Goal: Task Accomplishment & Management: Use online tool/utility

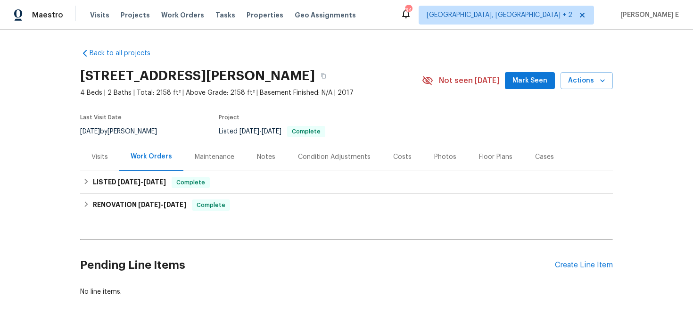
scroll to position [11, 0]
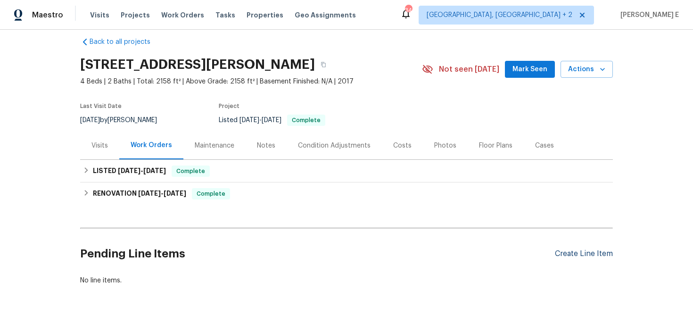
click at [586, 249] on div "Create Line Item" at bounding box center [584, 253] width 58 height 9
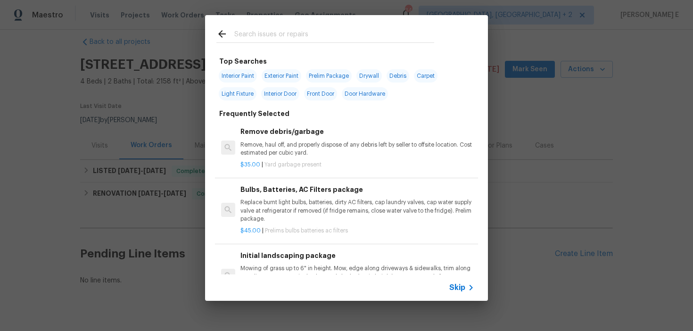
click at [459, 293] on div "Skip" at bounding box center [462, 287] width 27 height 11
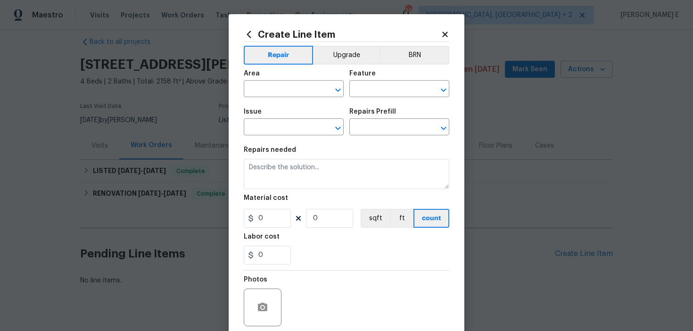
click at [291, 99] on span "Area ​" at bounding box center [294, 84] width 100 height 38
click at [292, 93] on input "text" at bounding box center [281, 89] width 74 height 15
type input "Interior Overall"
type input "Doors"
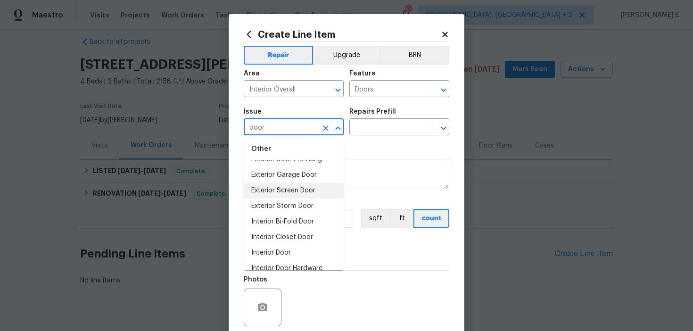
scroll to position [69, 0]
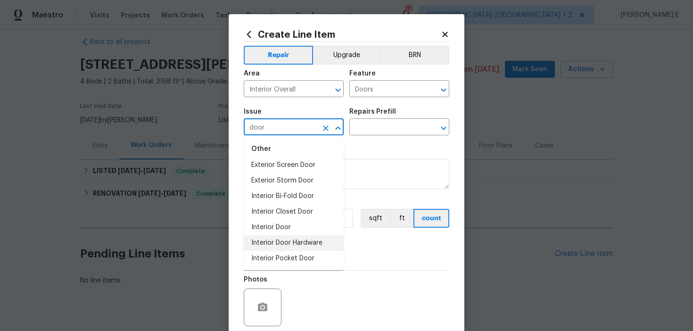
click at [294, 243] on li "Interior Door Hardware" at bounding box center [294, 243] width 100 height 16
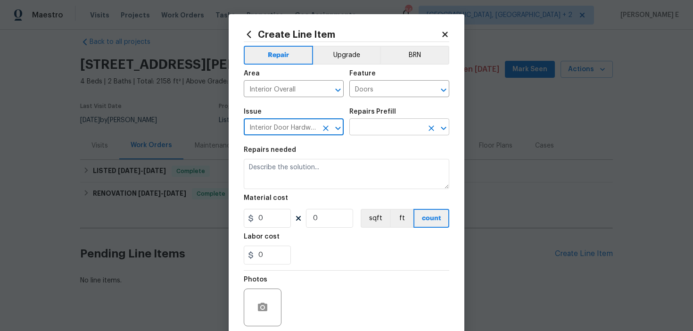
type input "Interior Door Hardware"
click at [384, 131] on input "text" at bounding box center [386, 128] width 74 height 15
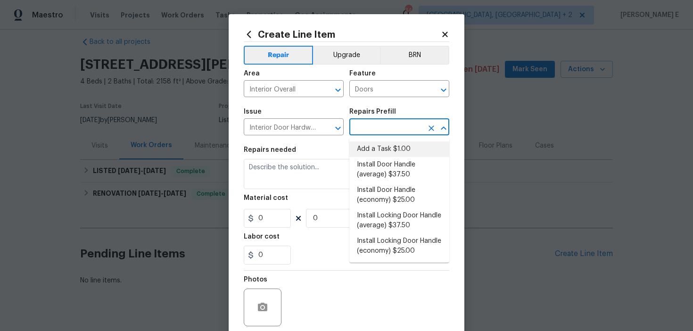
click at [369, 153] on li "Add a Task $1.00" at bounding box center [399, 149] width 100 height 16
type input "Interior Door"
type input "Add a Task $1.00"
type textarea "HPM to detail"
type input "1"
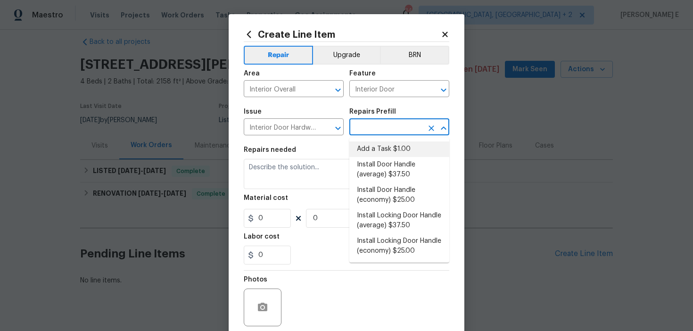
type input "1"
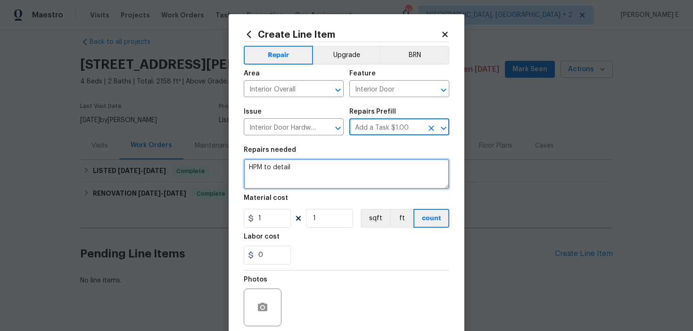
click at [305, 185] on textarea "HPM to detail" at bounding box center [346, 174] width 205 height 30
paste textarea "Feedback received that most of the doorstops are missing. Please install new do…"
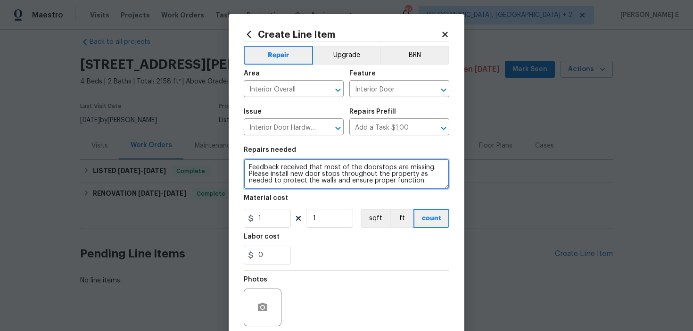
scroll to position [2, 0]
type textarea "Feedback received that most of the doorstops are missing. Please install new do…"
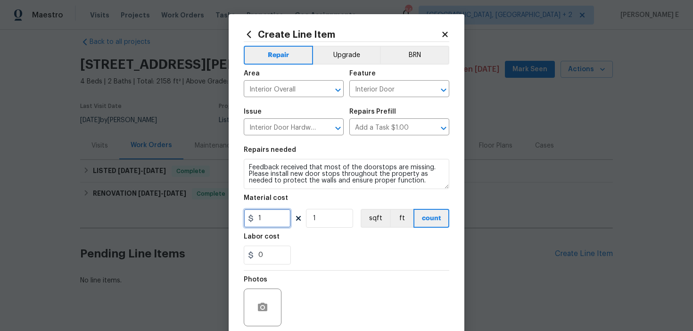
drag, startPoint x: 275, startPoint y: 222, endPoint x: 214, endPoint y: 222, distance: 60.8
click at [215, 222] on div "Create Line Item Repair Upgrade BRN Area Interior Overall ​ Feature Interior Do…" at bounding box center [346, 165] width 693 height 331
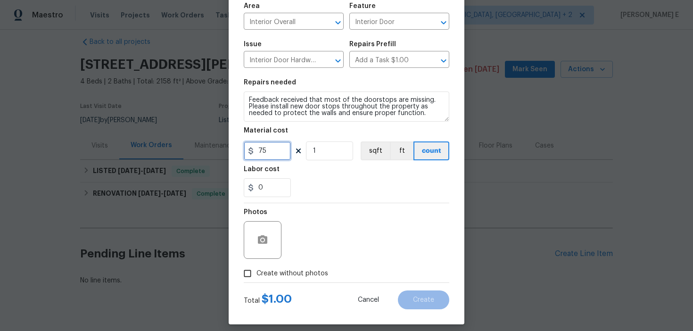
scroll to position [75, 0]
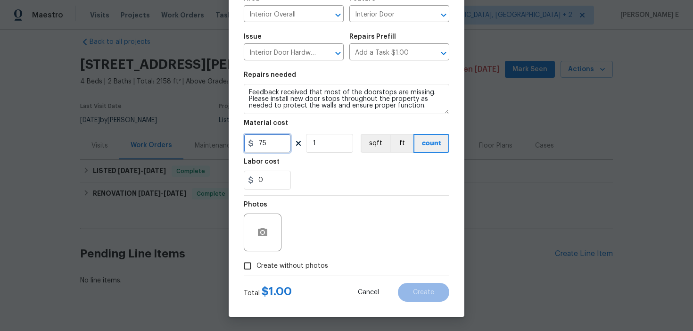
type input "75"
click at [264, 263] on span "Create without photos" at bounding box center [292, 266] width 72 height 10
click at [256, 263] on input "Create without photos" at bounding box center [247, 266] width 18 height 18
checkbox input "true"
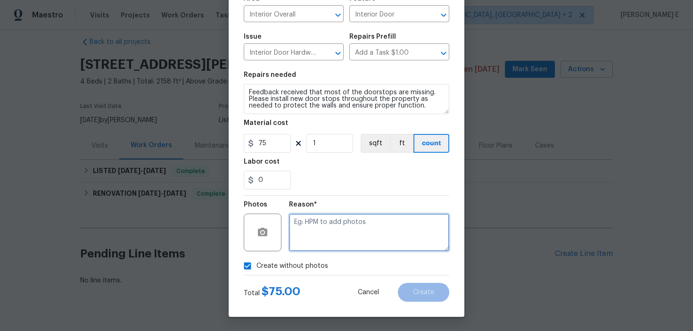
click at [338, 233] on textarea at bounding box center [369, 232] width 160 height 38
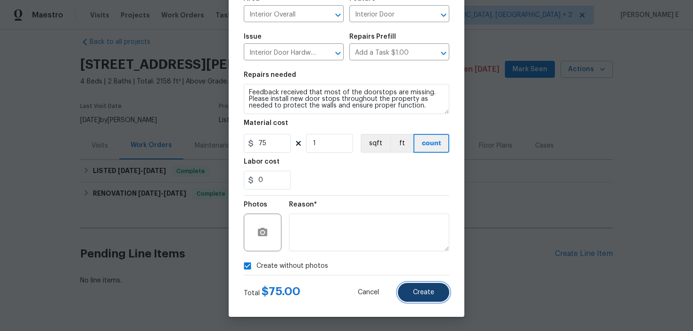
click at [430, 300] on button "Create" at bounding box center [423, 292] width 51 height 19
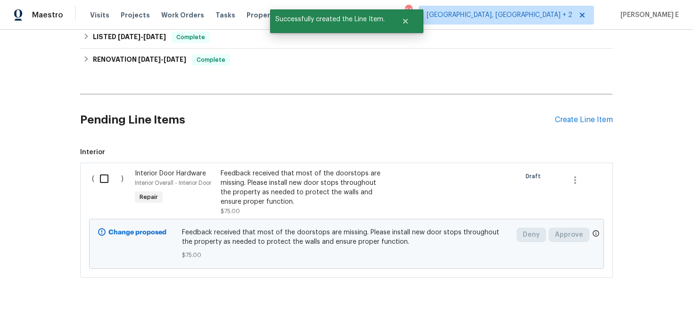
scroll to position [156, 0]
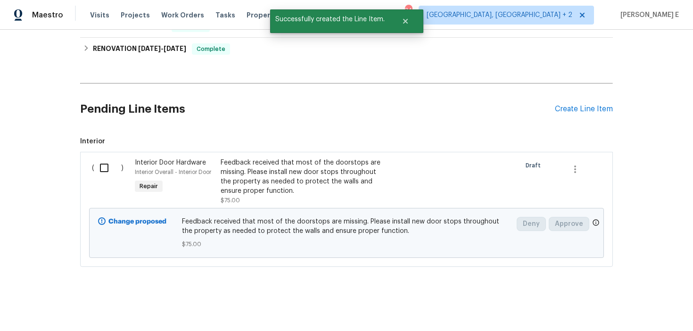
click at [105, 175] on input "checkbox" at bounding box center [107, 168] width 27 height 20
checkbox input "true"
click at [645, 313] on button "Create Work Order" at bounding box center [639, 307] width 78 height 17
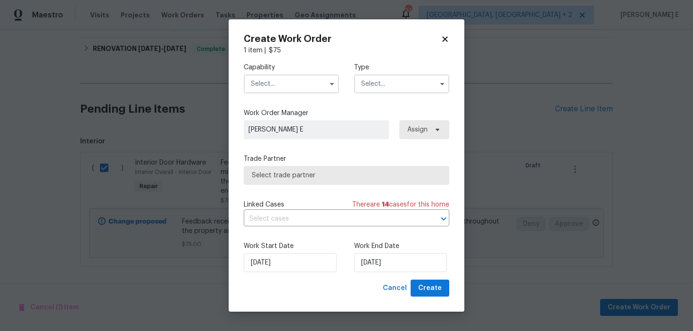
click at [313, 88] on input "text" at bounding box center [291, 83] width 95 height 19
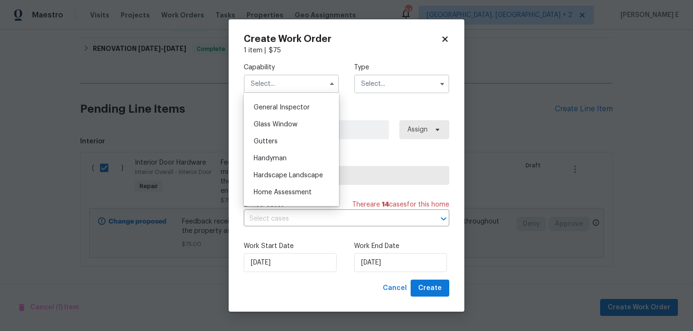
scroll to position [465, 0]
click at [305, 153] on div "Handyman" at bounding box center [291, 156] width 90 height 17
type input "Handyman"
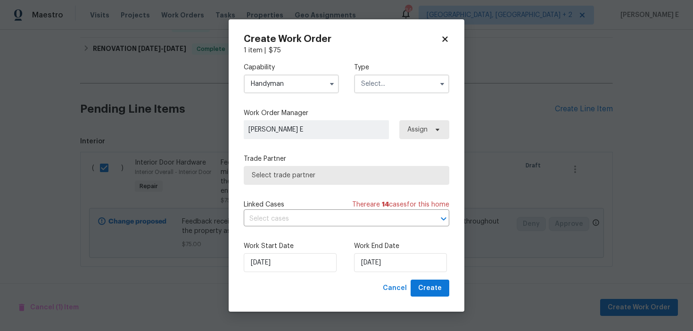
click at [379, 91] on input "text" at bounding box center [401, 83] width 95 height 19
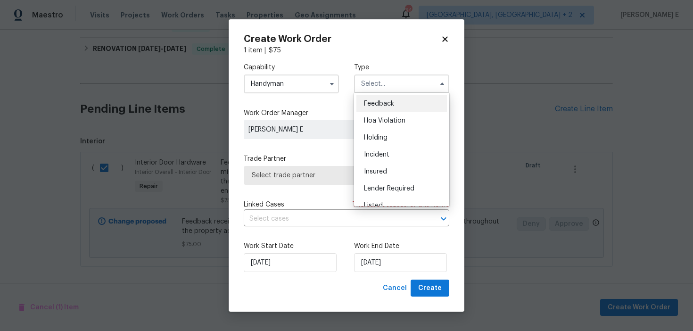
click at [377, 97] on div "Feedback" at bounding box center [401, 103] width 90 height 17
type input "Feedback"
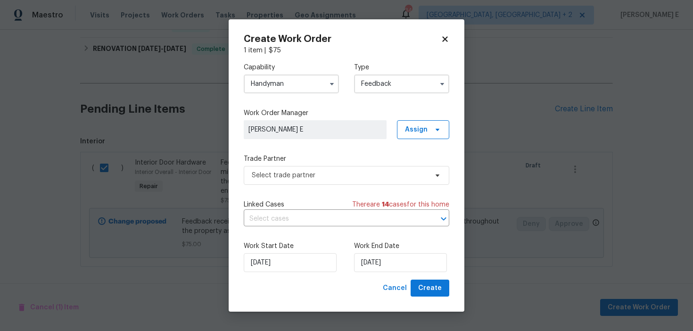
click at [302, 158] on label "Trade Partner" at bounding box center [346, 158] width 205 height 9
click at [290, 175] on span "Select trade partner" at bounding box center [340, 175] width 176 height 9
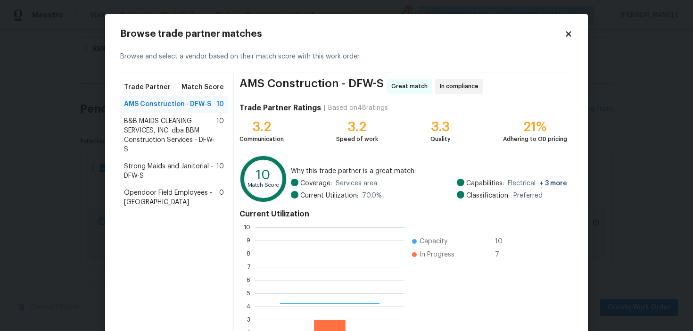
scroll to position [132, 149]
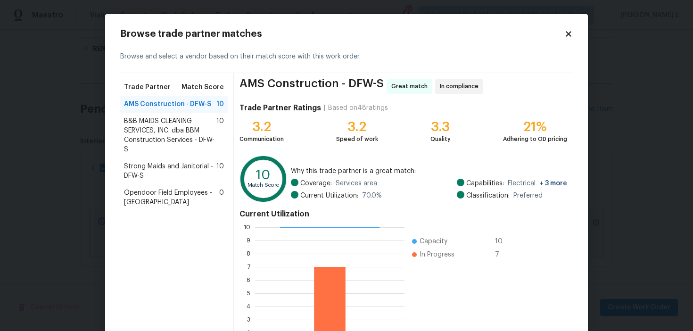
click at [154, 130] on span "B&B MAIDS CLEANING SERVICES, INC. dba BBM Construction Services - DFW-S" at bounding box center [170, 135] width 92 height 38
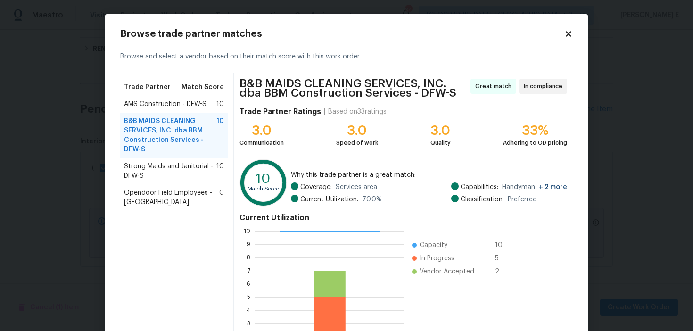
click at [191, 167] on span "Strong Maids and Janitorial - DFW-S" at bounding box center [170, 171] width 92 height 19
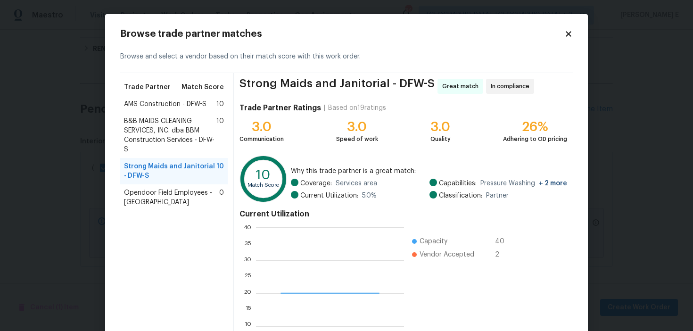
scroll to position [132, 148]
click at [189, 145] on span "B&B MAIDS CLEANING SERVICES, INC. dba BBM Construction Services - DFW-S" at bounding box center [170, 135] width 92 height 38
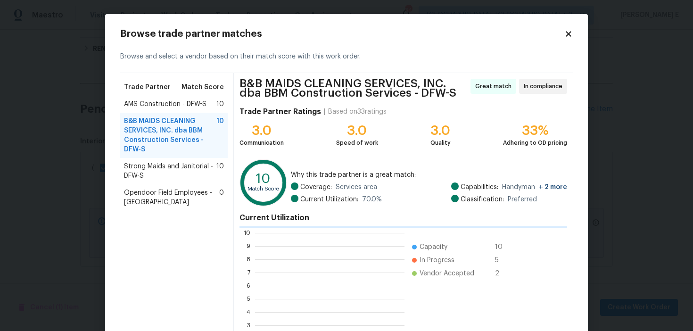
scroll to position [1, 1]
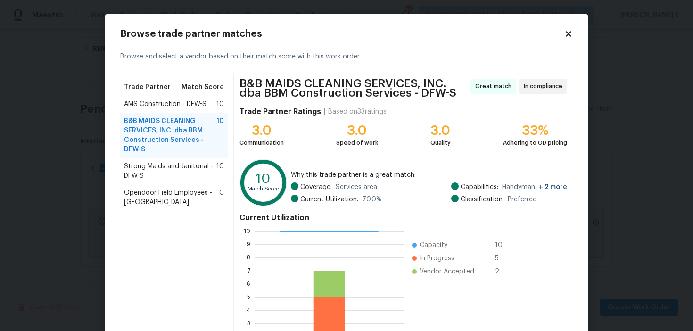
click at [192, 113] on div "B&B MAIDS CLEANING SERVICES, INC. dba BBM Construction Services - DFW-S 10" at bounding box center [173, 135] width 107 height 45
click at [195, 107] on span "AMS Construction - DFW-S" at bounding box center [165, 103] width 82 height 9
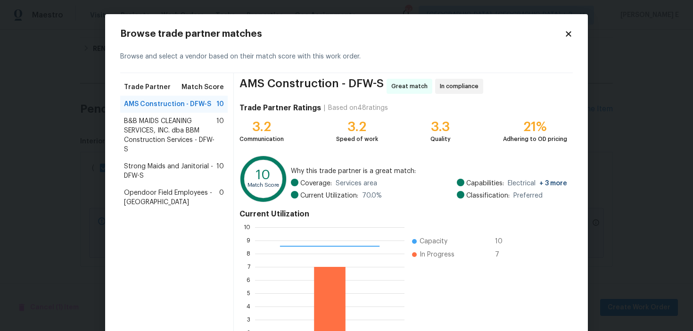
scroll to position [85, 0]
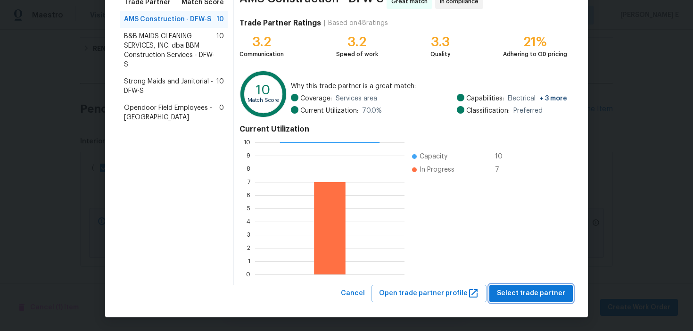
click at [525, 293] on span "Select trade partner" at bounding box center [531, 293] width 68 height 12
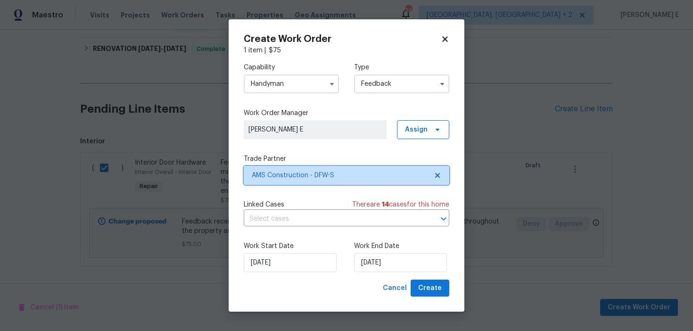
scroll to position [0, 0]
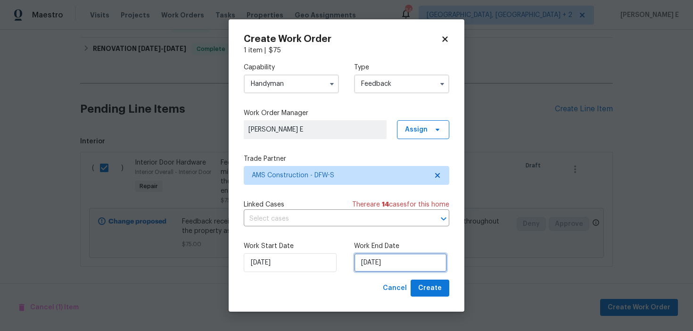
click at [406, 265] on input "05/09/2025" at bounding box center [400, 262] width 93 height 19
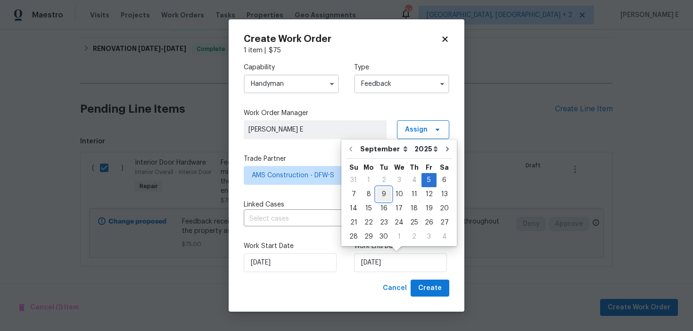
click at [380, 193] on div "9" at bounding box center [383, 194] width 15 height 13
type input "09/09/2025"
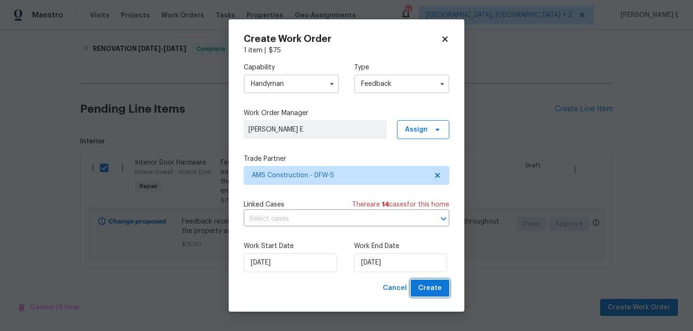
click at [426, 287] on span "Create" at bounding box center [430, 288] width 24 height 12
checkbox input "false"
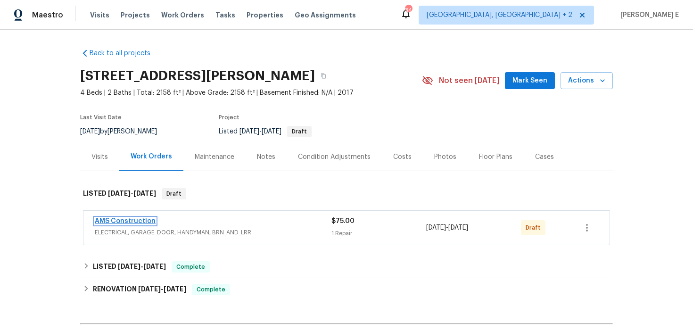
click at [143, 218] on link "AMS Construction" at bounding box center [125, 221] width 61 height 7
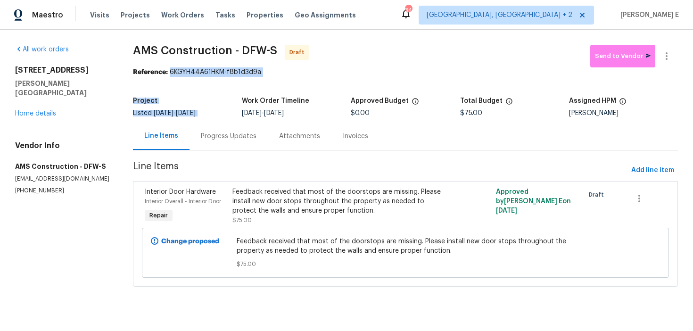
drag, startPoint x: 173, startPoint y: 70, endPoint x: 263, endPoint y: 80, distance: 91.0
click at [263, 80] on section "AMS Construction - DFW-S Draft Send to Vendor Reference: 6KGYH44A61HKM-f8b1d3d9…" at bounding box center [405, 171] width 545 height 253
click at [250, 85] on section "AMS Construction - DFW-S Draft Send to Vendor Reference: 6KGYH44A61HKM-f8b1d3d9…" at bounding box center [405, 171] width 545 height 253
drag, startPoint x: 172, startPoint y: 71, endPoint x: 267, endPoint y: 71, distance: 94.7
click at [267, 71] on div "Reference: 6KGYH44A61HKM-f8b1d3d9a" at bounding box center [405, 71] width 545 height 9
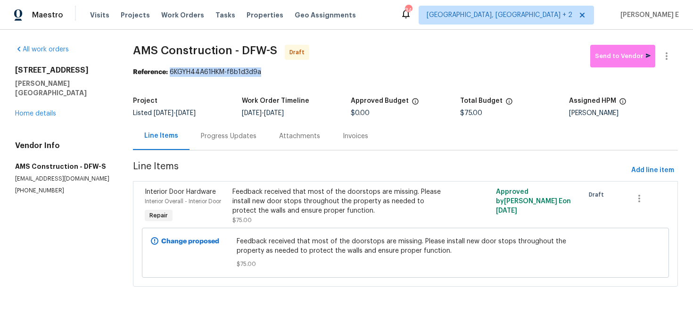
copy div "6KGYH44A61HKM-f8b1d3d9a"
click at [230, 130] on div "Progress Updates" at bounding box center [228, 136] width 78 height 28
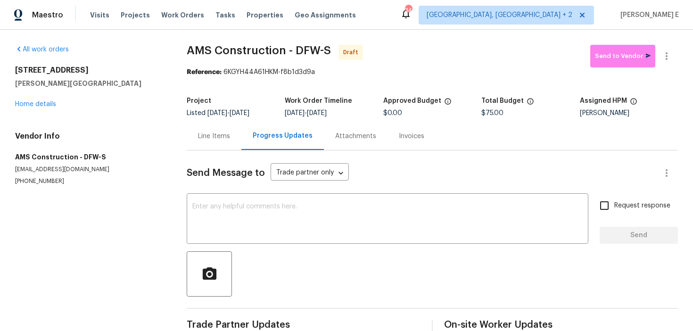
click at [192, 193] on div "Send Message to Trade partner only Trade partner only ​ x ​ Request response Se…" at bounding box center [432, 242] width 491 height 185
click at [189, 204] on div "x ​" at bounding box center [387, 220] width 401 height 48
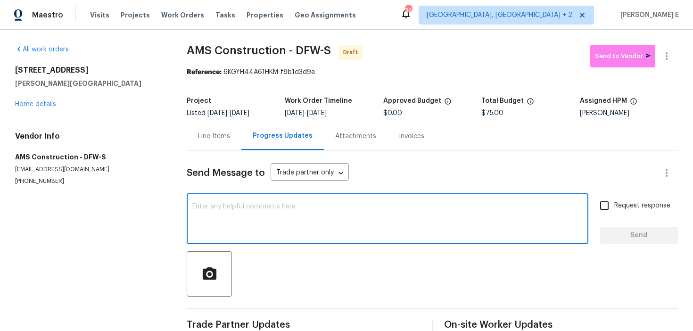
paste textarea "Hi this is [PERSON_NAME] with Opendoor. I’m confirming you received the WO for …"
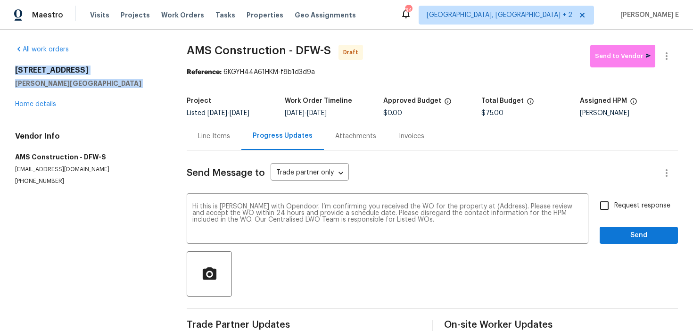
drag, startPoint x: 16, startPoint y: 68, endPoint x: 79, endPoint y: 90, distance: 66.9
click at [79, 90] on div "[STREET_ADDRESS][PERSON_NAME] Home details" at bounding box center [89, 87] width 149 height 43
copy div "[STREET_ADDRESS][PERSON_NAME]"
click at [485, 210] on textarea "Hi this is [PERSON_NAME] with Opendoor. I’m confirming you received the WO for …" at bounding box center [387, 219] width 390 height 33
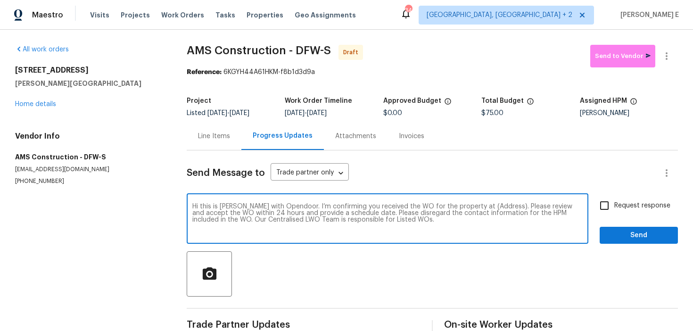
click at [485, 210] on textarea "Hi this is [PERSON_NAME] with Opendoor. I’m confirming you received the WO for …" at bounding box center [387, 219] width 390 height 33
click at [495, 209] on textarea "Hi this is [PERSON_NAME] with Opendoor. I’m confirming you received the WO for …" at bounding box center [387, 219] width 390 height 33
paste textarea "[STREET_ADDRESS][PERSON_NAME]"
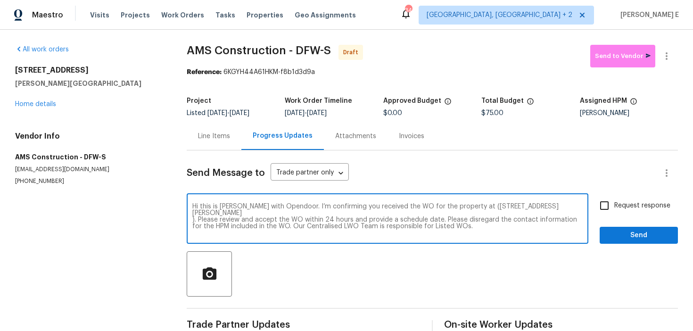
type textarea "Hi this is [PERSON_NAME] with Opendoor. I’m confirming you received the WO for …"
click at [620, 199] on label "Request response" at bounding box center [632, 206] width 76 height 20
click at [614, 199] on input "Request response" at bounding box center [604, 206] width 20 height 20
checkbox input "true"
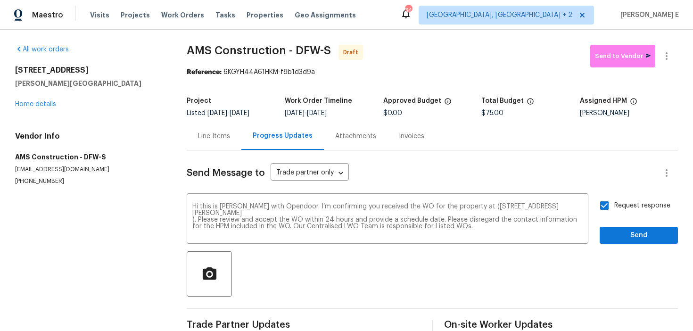
click at [628, 244] on div "Send Message to Trade partner only Trade partner only ​ Hi this is [PERSON_NAME…" at bounding box center [432, 242] width 491 height 185
click at [615, 227] on button "Send" at bounding box center [638, 235] width 78 height 17
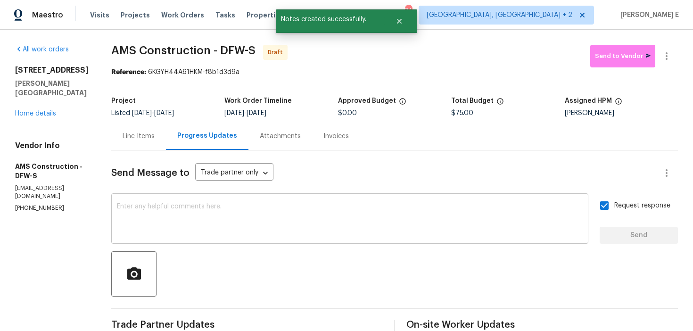
click at [376, 214] on textarea at bounding box center [350, 219] width 466 height 33
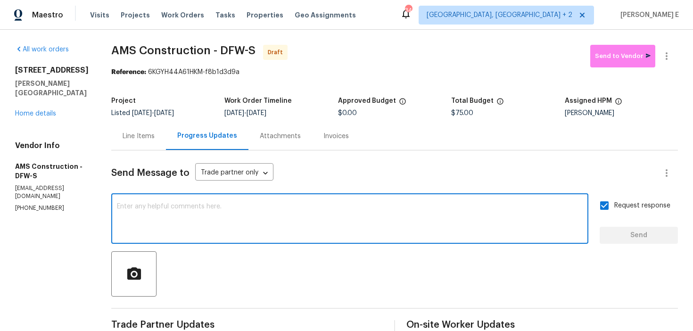
paste textarea "Attention All Work Orders must include before-photos (both close-up and wide-an…"
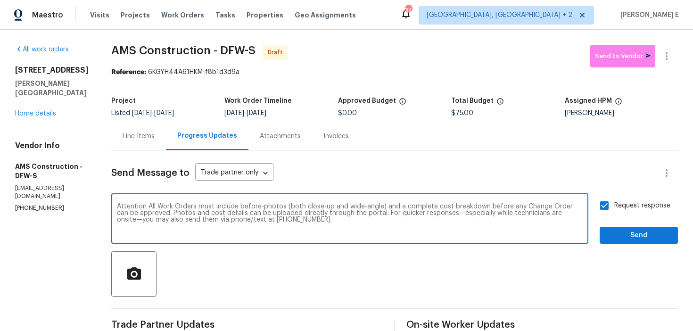
type textarea "Attention All Work Orders must include before-photos (both close-up and wide-an…"
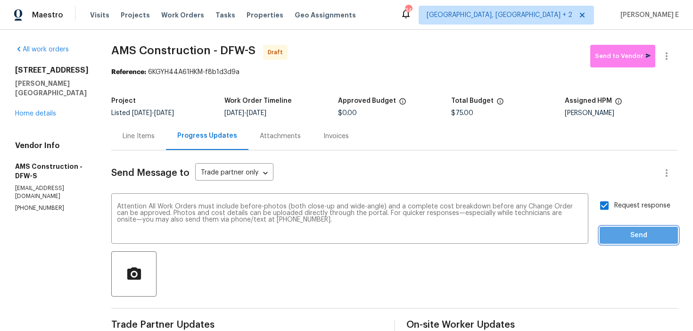
click at [627, 239] on span "Send" at bounding box center [638, 235] width 63 height 12
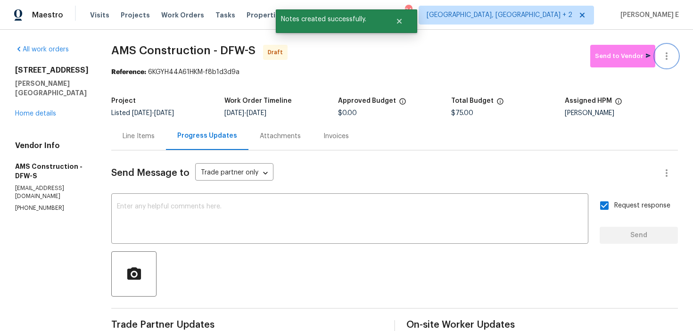
click at [672, 56] on button "button" at bounding box center [666, 56] width 23 height 23
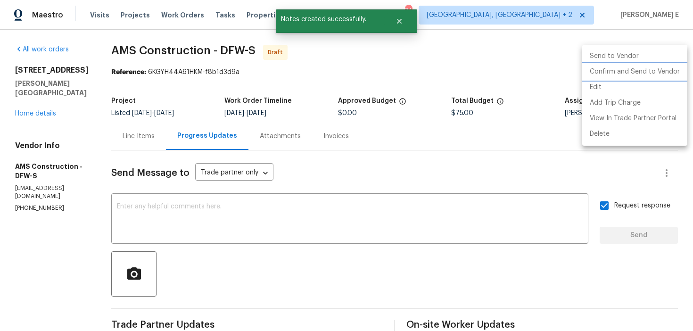
click at [618, 70] on li "Confirm and Send to Vendor" at bounding box center [634, 72] width 105 height 16
click at [377, 74] on div at bounding box center [346, 165] width 693 height 331
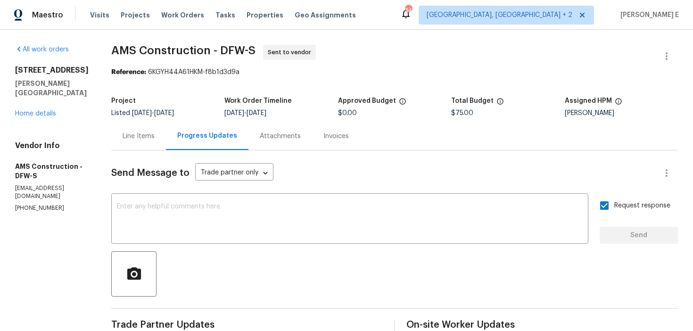
click at [152, 105] on div "Project" at bounding box center [167, 104] width 113 height 12
drag, startPoint x: 108, startPoint y: 53, endPoint x: 207, endPoint y: 52, distance: 98.5
click at [207, 52] on span "AMS Construction - DFW-S" at bounding box center [183, 50] width 144 height 11
copy span "AMS Construction"
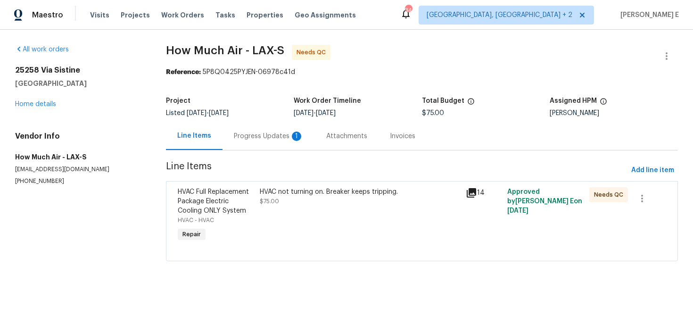
click at [274, 131] on div "Progress Updates 1" at bounding box center [268, 136] width 92 height 28
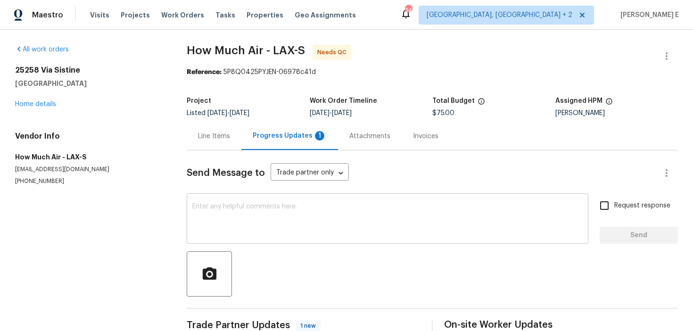
click at [252, 211] on textarea at bounding box center [387, 219] width 390 height 33
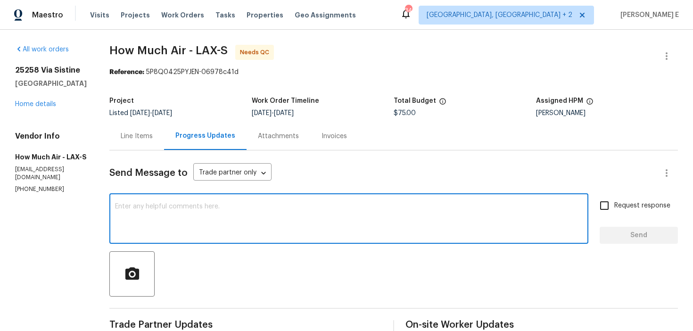
paste textarea "Our BR team has informed us that they are aligned on replacing the interior uni…"
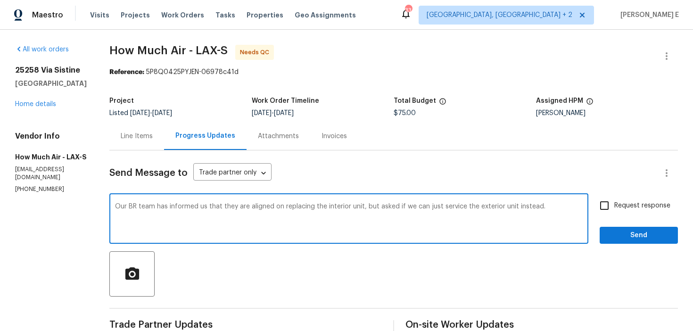
type textarea "Our BR team has informed us that they are aligned on replacing the interior uni…"
click at [595, 208] on input "Request response" at bounding box center [604, 206] width 20 height 20
checkbox input "true"
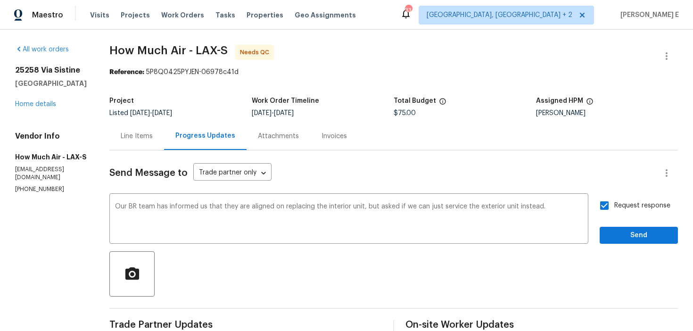
click at [628, 238] on span "Send" at bounding box center [638, 235] width 63 height 12
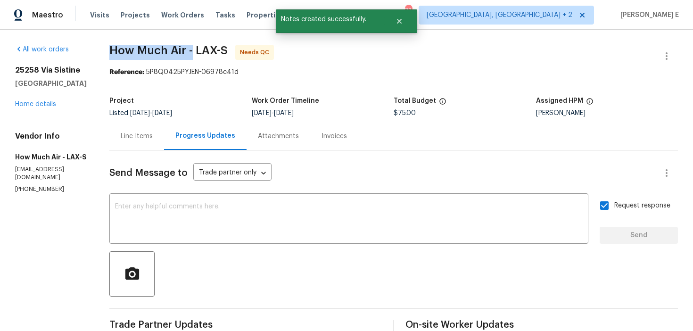
drag, startPoint x: 109, startPoint y: 51, endPoint x: 193, endPoint y: 52, distance: 84.4
copy span "How Much Air -"
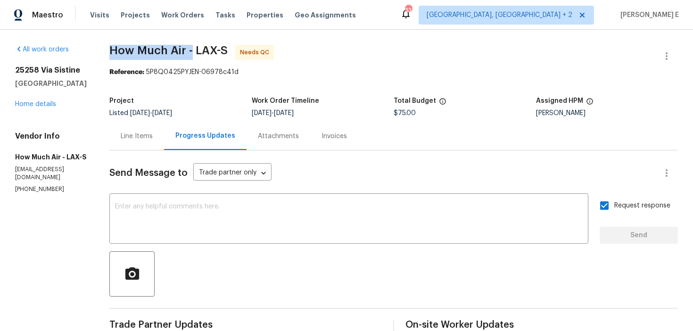
click at [155, 137] on div "Line Items" at bounding box center [136, 136] width 55 height 28
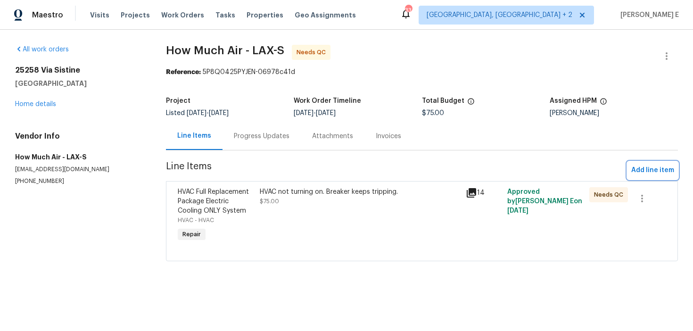
click at [658, 165] on span "Add line item" at bounding box center [652, 170] width 43 height 12
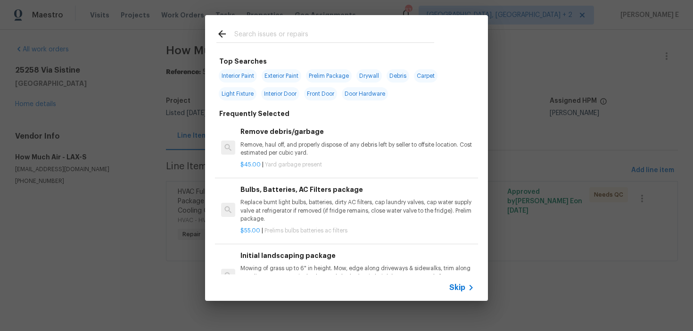
click at [451, 286] on span "Skip" at bounding box center [457, 287] width 16 height 9
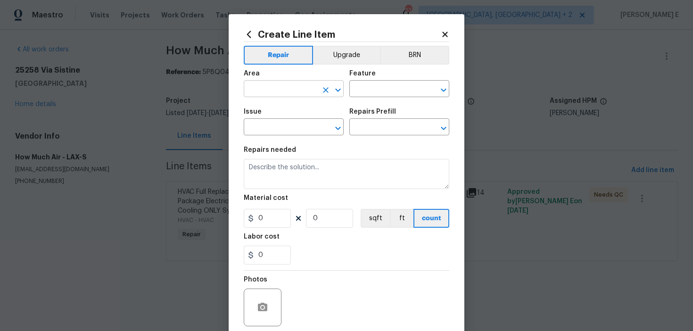
click at [283, 94] on input "text" at bounding box center [281, 89] width 74 height 15
type input "HVAC"
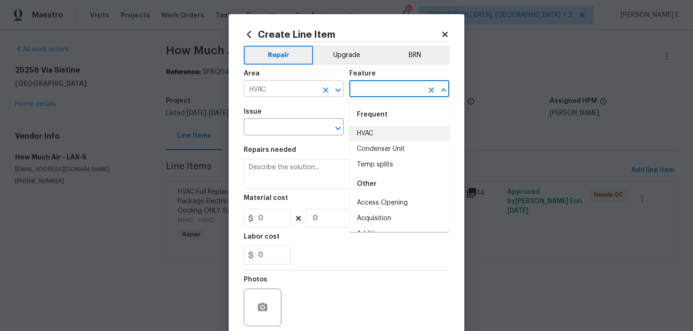
type input "HVAC"
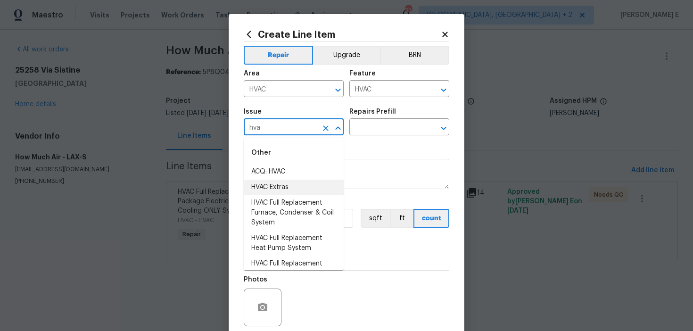
click at [282, 182] on li "HVAC Extras" at bounding box center [294, 188] width 100 height 16
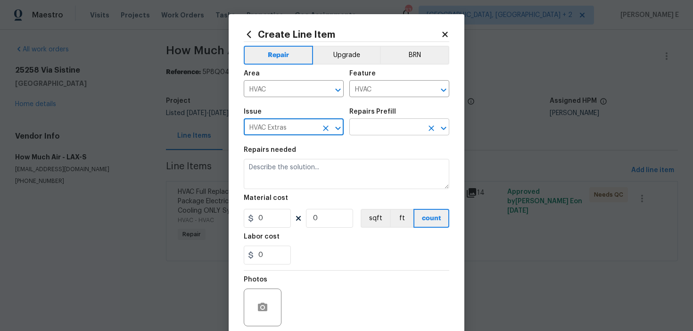
type input "HVAC Extras"
click at [365, 127] on input "text" at bounding box center [386, 128] width 74 height 15
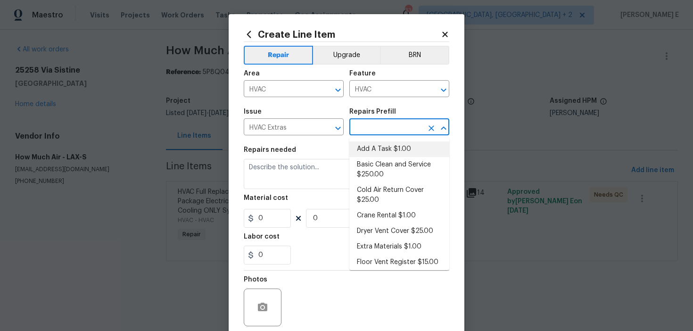
click at [365, 144] on li "Add A Task $1.00" at bounding box center [399, 149] width 100 height 16
type input "Add A Task $1.00"
type textarea "HPM to detail"
type input "1"
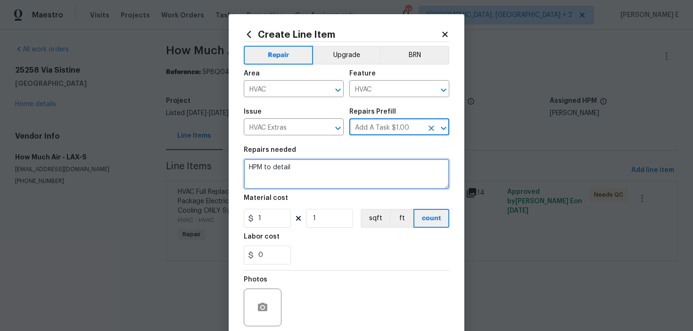
click at [325, 175] on textarea "HPM to detail" at bounding box center [346, 174] width 205 height 30
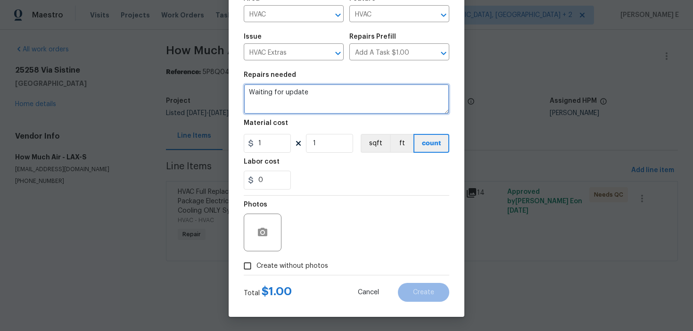
type textarea "Waiting for update"
click at [267, 267] on span "Create without photos" at bounding box center [292, 266] width 72 height 10
click at [256, 267] on input "Create without photos" at bounding box center [247, 266] width 18 height 18
checkbox input "true"
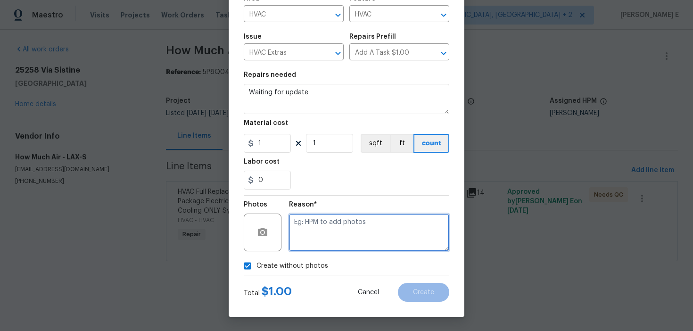
click at [341, 250] on textarea at bounding box center [369, 232] width 160 height 38
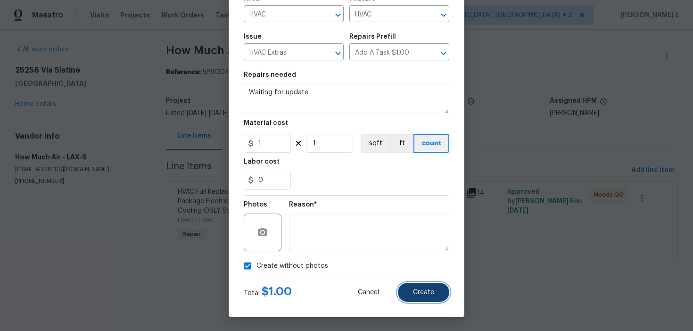
click at [418, 292] on span "Create" at bounding box center [423, 292] width 21 height 7
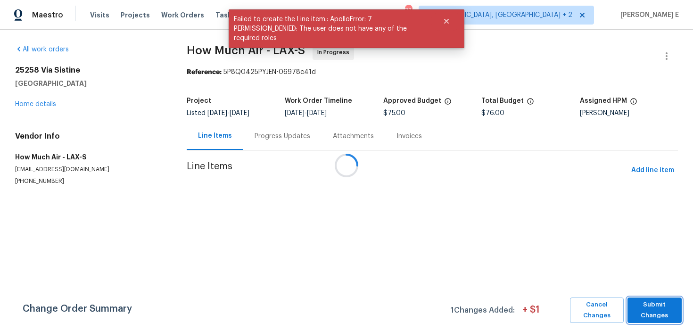
click at [650, 306] on span "Submit Changes" at bounding box center [654, 310] width 45 height 22
